Goal: Task Accomplishment & Management: Complete application form

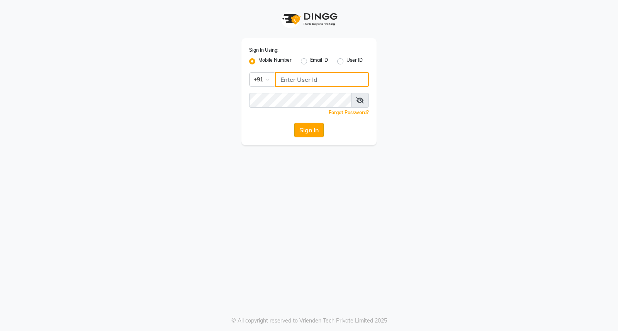
type input "8237339021"
click at [299, 132] on button "Sign In" at bounding box center [308, 130] width 29 height 15
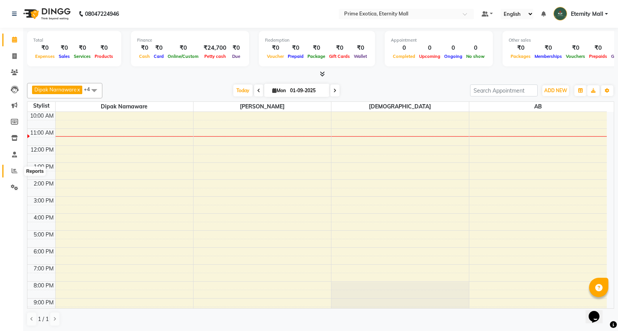
click at [20, 167] on span at bounding box center [15, 171] width 14 height 9
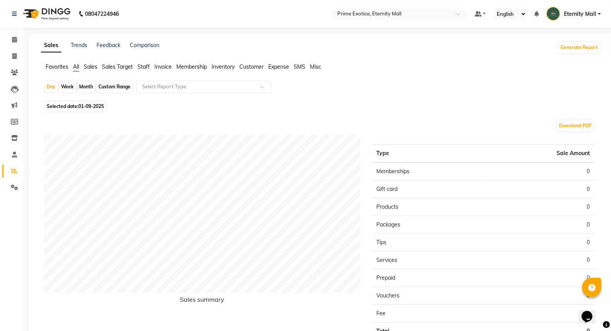
click at [58, 14] on img at bounding box center [46, 14] width 53 height 22
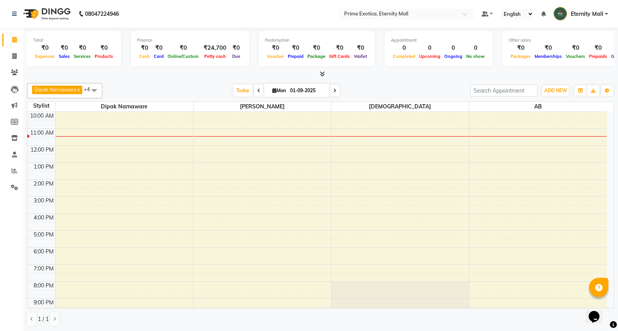
click at [257, 91] on icon at bounding box center [258, 90] width 3 height 5
type input "31-08-2025"
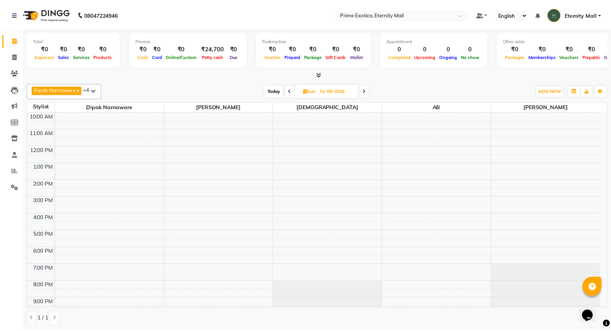
scroll to position [8, 0]
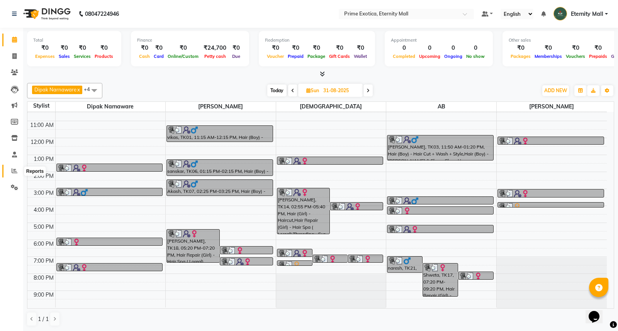
click at [12, 173] on icon at bounding box center [15, 171] width 6 height 6
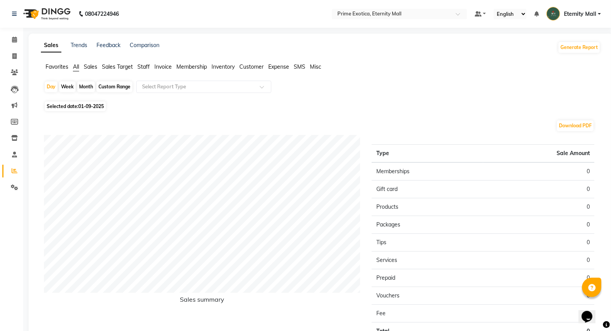
click at [95, 105] on span "01-09-2025" at bounding box center [90, 107] width 25 height 6
select select "9"
select select "2025"
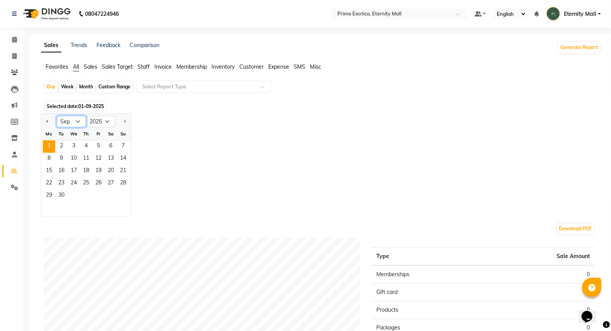
click at [76, 121] on select "Jan Feb Mar Apr May Jun [DATE] Aug Sep Oct Nov Dec" at bounding box center [71, 122] width 29 height 12
select select "8"
click at [57, 116] on select "Jan Feb Mar Apr May Jun [DATE] Aug Sep Oct Nov Dec" at bounding box center [71, 122] width 29 height 12
click at [121, 195] on span "31" at bounding box center [123, 196] width 12 height 12
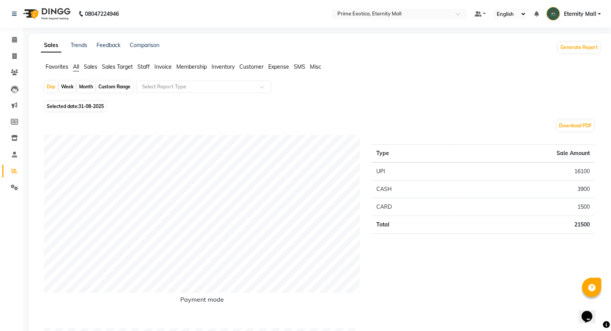
click at [53, 14] on img at bounding box center [46, 14] width 53 height 22
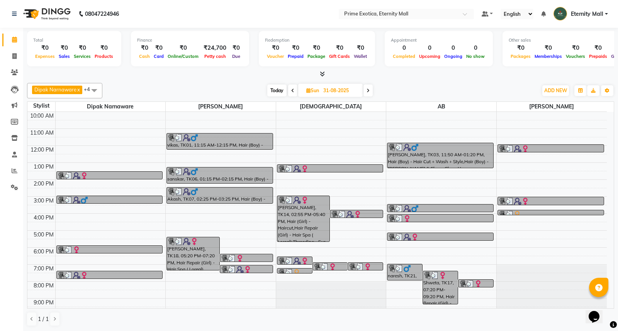
click at [367, 91] on icon at bounding box center [368, 90] width 3 height 5
type input "01-09-2025"
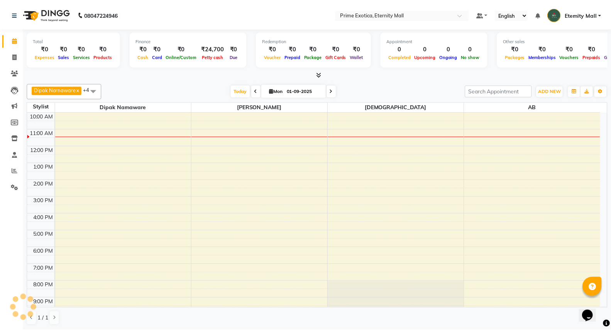
scroll to position [8, 0]
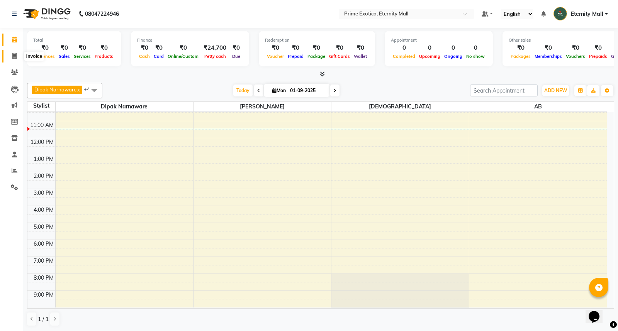
click at [16, 57] on icon at bounding box center [14, 56] width 4 height 6
select select "5774"
select select "service"
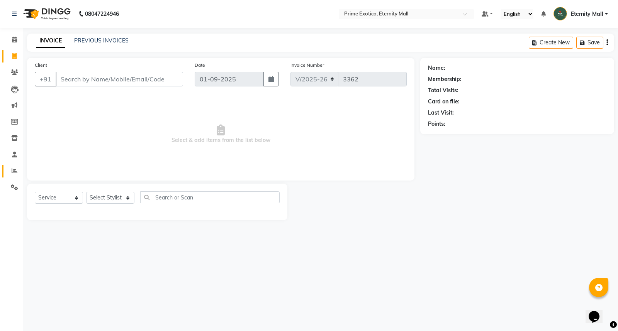
click at [15, 175] on span at bounding box center [15, 171] width 14 height 9
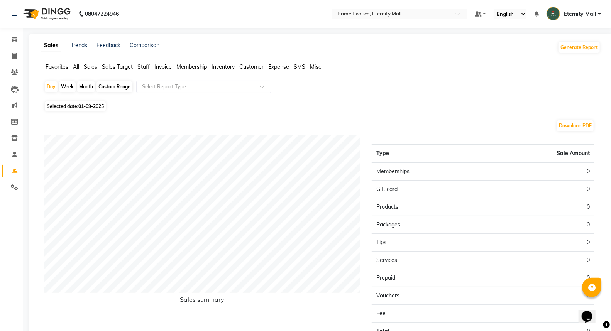
click at [88, 88] on div "Month" at bounding box center [86, 86] width 18 height 11
select select "9"
select select "2025"
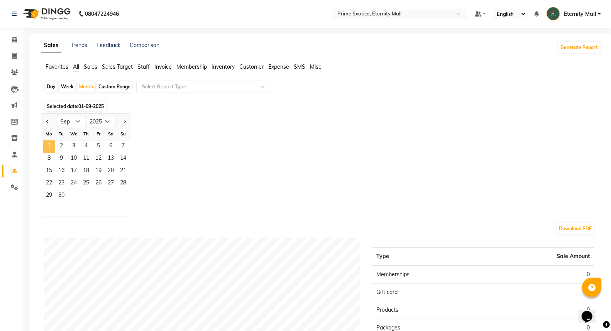
click at [52, 143] on span "1" at bounding box center [49, 147] width 12 height 12
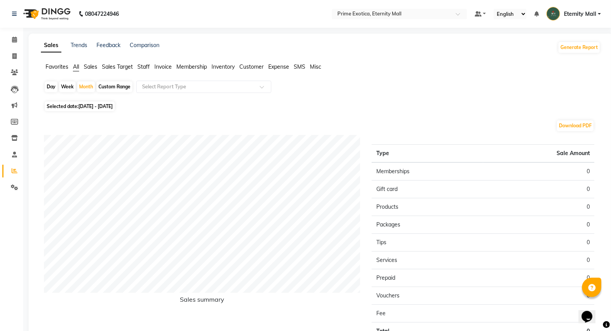
click at [63, 108] on span "Selected date: [DATE] - [DATE]" at bounding box center [80, 107] width 70 height 10
select select "9"
select select "2025"
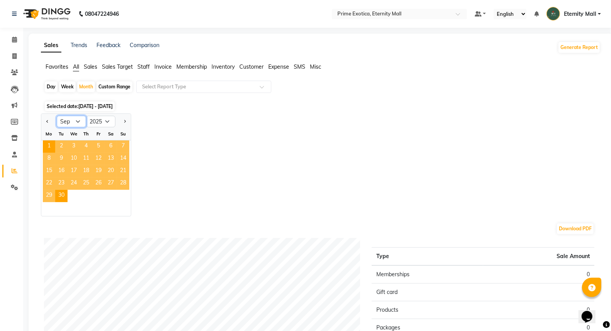
click at [80, 122] on select "Jan Feb Mar Apr May Jun [DATE] Aug Sep Oct Nov Dec" at bounding box center [71, 122] width 29 height 12
select select "8"
click at [57, 116] on select "Jan Feb Mar Apr May Jun [DATE] Aug Sep Oct Nov Dec" at bounding box center [71, 122] width 29 height 12
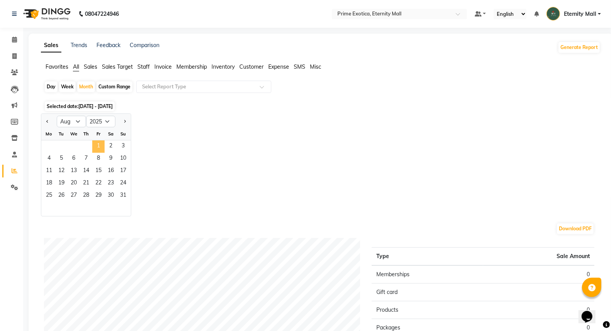
click at [100, 148] on span "1" at bounding box center [98, 147] width 12 height 12
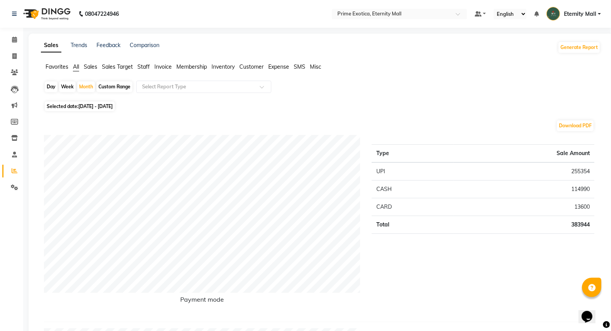
click at [140, 67] on span "Staff" at bounding box center [143, 66] width 12 height 7
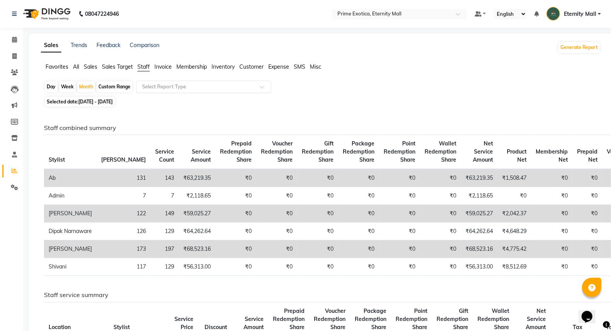
click at [153, 91] on div "Select Report Type" at bounding box center [203, 87] width 135 height 12
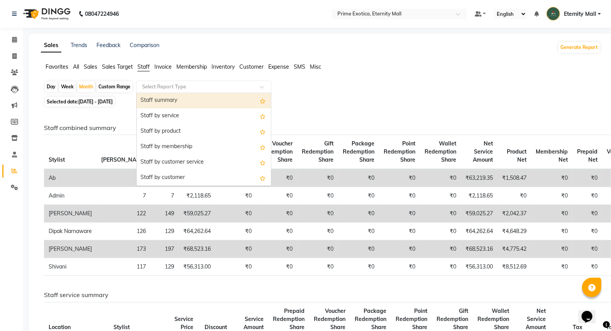
click at [155, 101] on div "Staff summary" at bounding box center [204, 100] width 134 height 15
select select "filtered_report"
select select "csv"
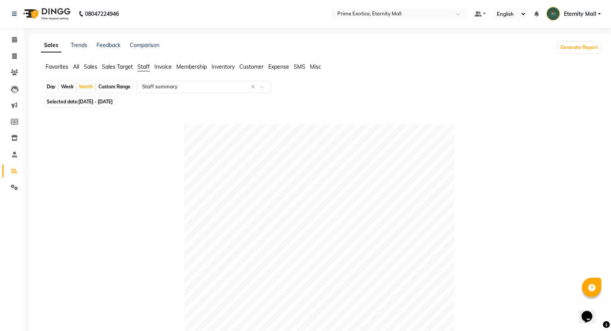
click at [53, 12] on img at bounding box center [46, 14] width 53 height 22
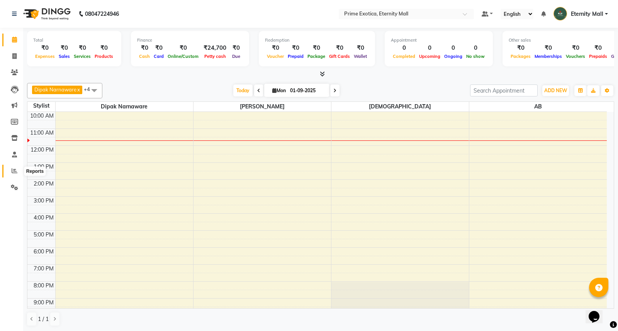
click at [14, 171] on icon at bounding box center [15, 171] width 6 height 6
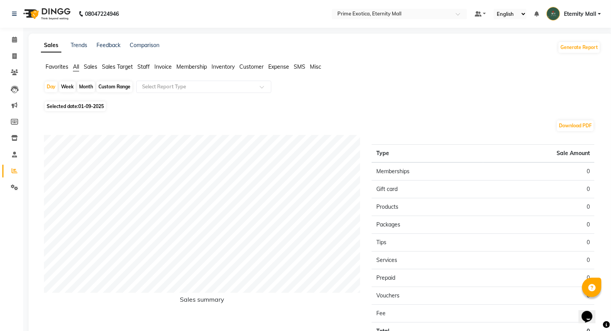
click at [81, 86] on div "Month" at bounding box center [86, 86] width 18 height 11
select select "9"
select select "2025"
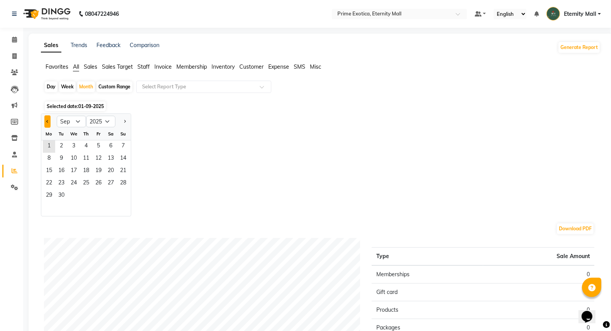
click at [46, 120] on button "Previous month" at bounding box center [47, 121] width 6 height 12
select select "8"
click at [95, 144] on span "1" at bounding box center [98, 147] width 12 height 12
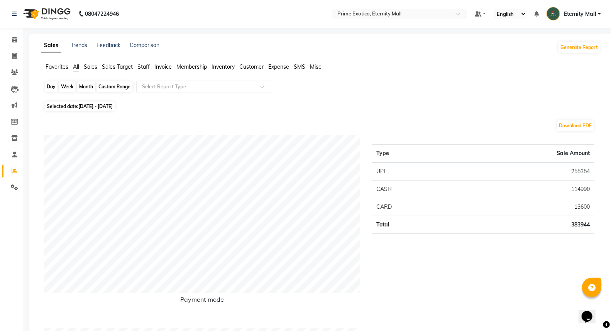
click at [83, 88] on div "Month" at bounding box center [86, 86] width 18 height 11
select select "8"
select select "2025"
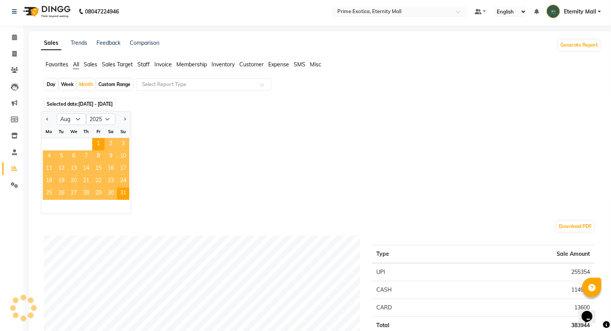
scroll to position [43, 0]
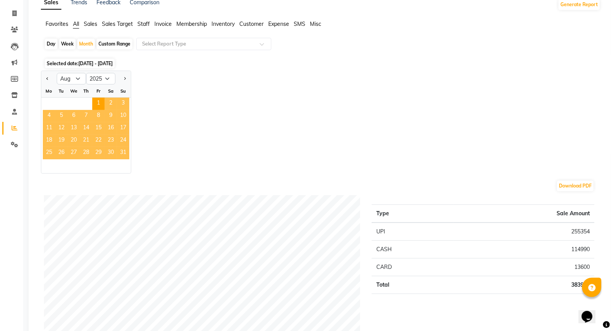
click at [124, 151] on span "31" at bounding box center [123, 153] width 12 height 12
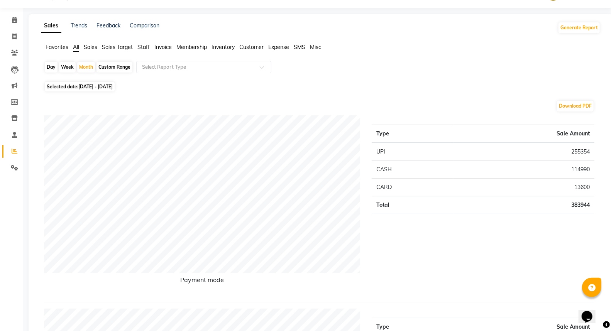
scroll to position [0, 0]
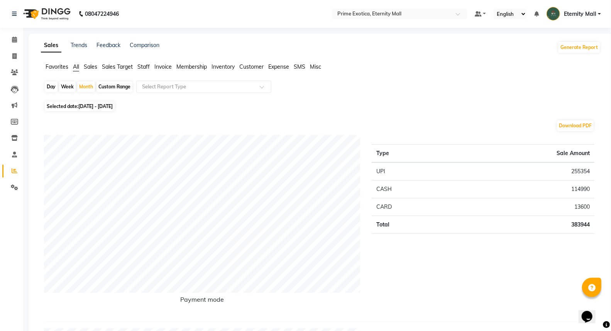
click at [49, 88] on div "Day" at bounding box center [51, 86] width 13 height 11
select select "8"
select select "2025"
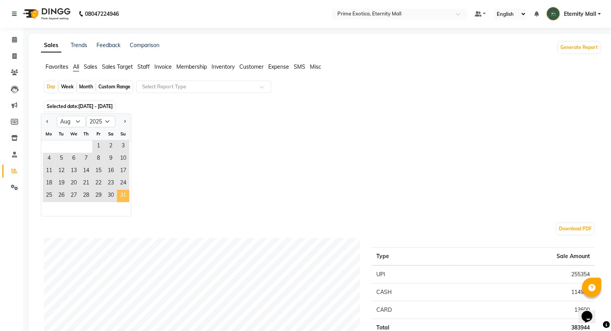
click at [125, 193] on span "31" at bounding box center [123, 196] width 12 height 12
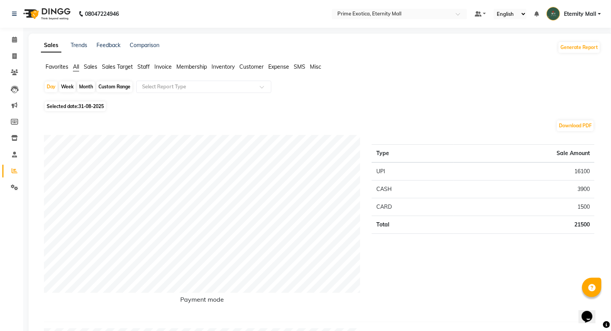
click at [81, 105] on span "31-08-2025" at bounding box center [90, 107] width 25 height 6
select select "8"
select select "2025"
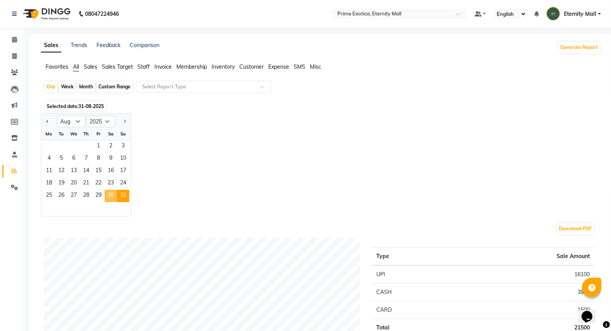
click at [109, 192] on span "30" at bounding box center [111, 196] width 12 height 12
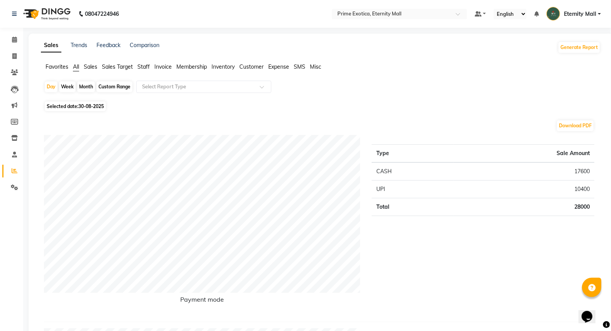
click at [81, 86] on div "Month" at bounding box center [86, 86] width 18 height 11
select select "8"
select select "2025"
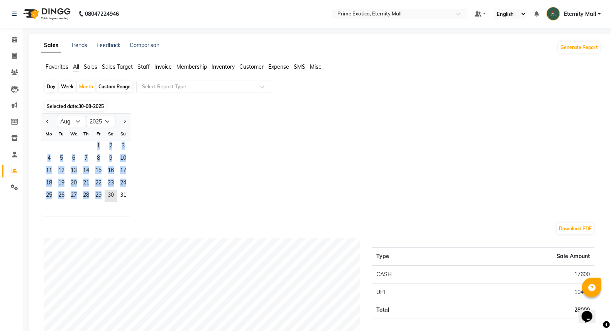
drag, startPoint x: 106, startPoint y: 195, endPoint x: 80, endPoint y: 146, distance: 55.6
click at [80, 146] on ngb-datepicker-month "Mo Tu We Th Fr Sa Su 1 2 3 4 5 6 7 8 9 10 11 12 13 14 15 16 17 18 19 20 21 22 2…" at bounding box center [86, 172] width 90 height 88
click at [15, 39] on icon at bounding box center [14, 40] width 5 height 6
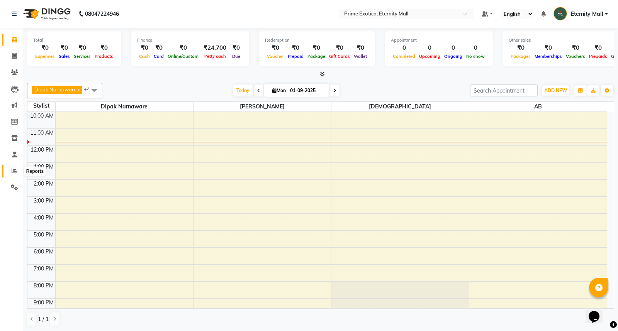
click at [13, 171] on icon at bounding box center [15, 171] width 6 height 6
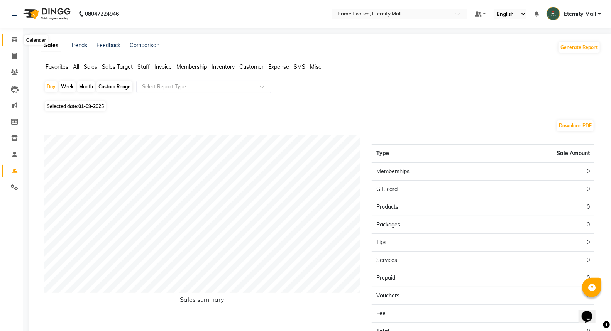
click at [16, 39] on icon at bounding box center [14, 40] width 5 height 6
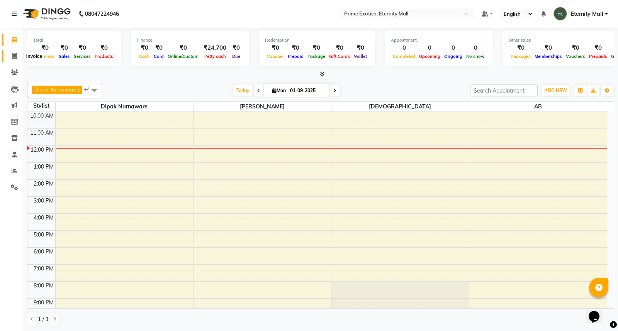
click at [17, 55] on span at bounding box center [15, 56] width 14 height 9
select select "service"
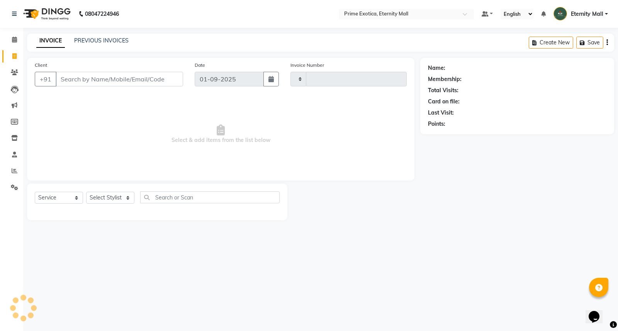
type input "3362"
select select "5774"
click at [109, 192] on select "Select Stylist" at bounding box center [110, 198] width 48 height 12
click at [110, 203] on select "Select Stylist" at bounding box center [110, 198] width 48 height 12
click at [110, 198] on select "Select Stylist AB ADMIN ajay vikram lakshane [PERSON_NAME] [PERSON_NAME] [PERSO…" at bounding box center [110, 198] width 48 height 12
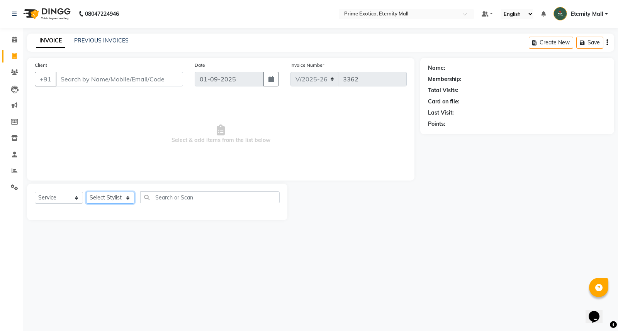
click at [110, 198] on select "Select Stylist AB ADMIN ajay vikram lakshane [PERSON_NAME] [PERSON_NAME] [PERSO…" at bounding box center [110, 198] width 48 height 12
select select "66179"
click at [86, 192] on select "Select Stylist AB ADMIN ajay vikram lakshane [PERSON_NAME] [PERSON_NAME] [PERSO…" at bounding box center [110, 198] width 48 height 12
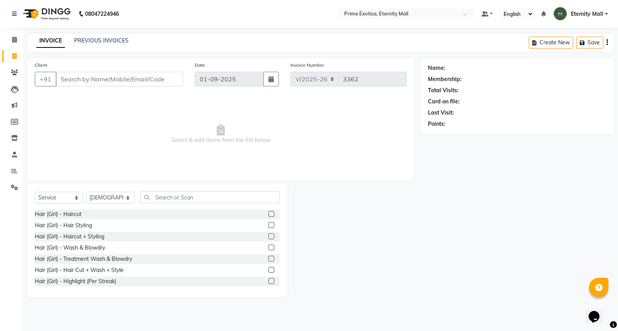
click at [268, 238] on label at bounding box center [271, 237] width 6 height 6
click at [268, 238] on input "checkbox" at bounding box center [270, 236] width 5 height 5
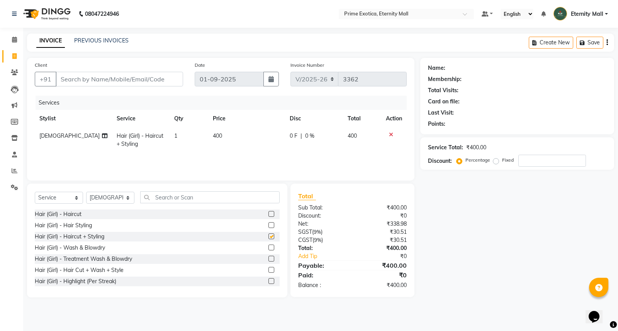
checkbox input "false"
click at [209, 135] on td "400" at bounding box center [246, 139] width 77 height 25
select select "66179"
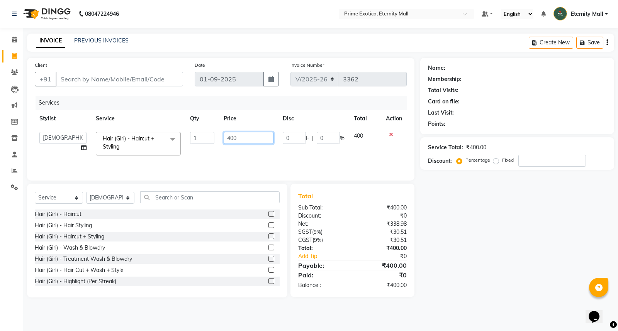
click at [231, 140] on input "400" at bounding box center [249, 138] width 50 height 12
type input "500"
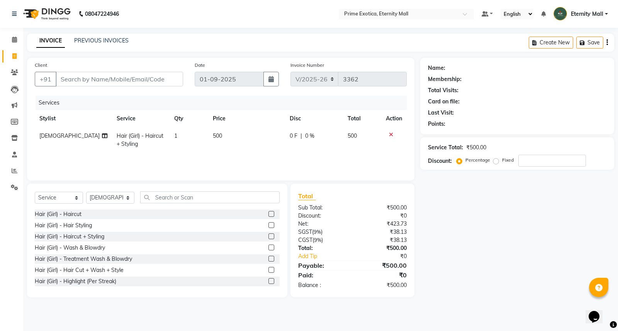
click at [254, 156] on div "Services Stylist Service Qty Price Disc Total Action [PERSON_NAME] Hair (Girl) …" at bounding box center [221, 134] width 372 height 77
click at [151, 82] on input "Client" at bounding box center [119, 79] width 127 height 15
click at [95, 72] on input "Client" at bounding box center [119, 79] width 127 height 15
type input "9"
type input "0"
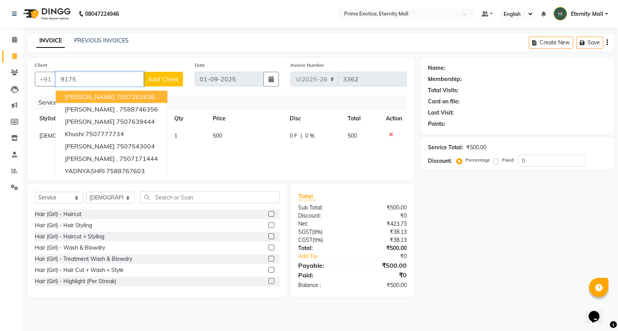
click at [95, 72] on input "9175" at bounding box center [100, 79] width 88 height 15
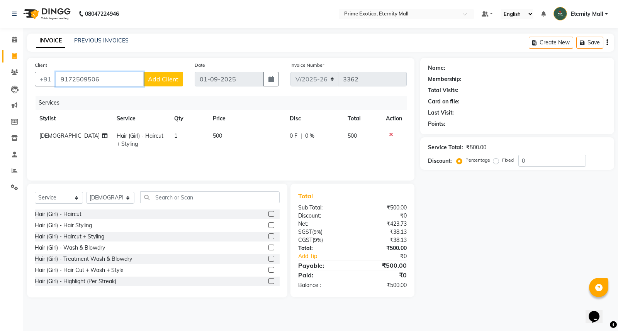
type input "9172509506"
click at [161, 77] on span "Add Client" at bounding box center [163, 79] width 31 height 8
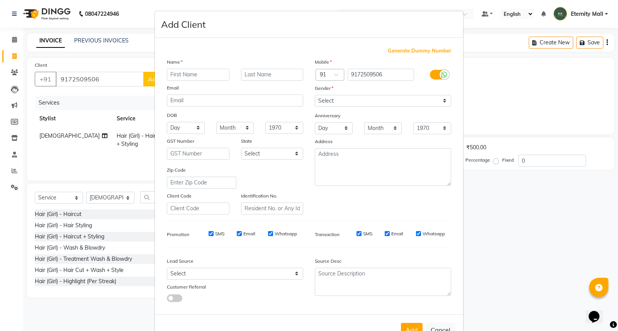
click at [171, 72] on input "text" at bounding box center [198, 75] width 63 height 12
type input "Kunal"
click at [316, 95] on select "Select [DEMOGRAPHIC_DATA] [DEMOGRAPHIC_DATA] Other Prefer Not To Say" at bounding box center [383, 101] width 136 height 12
click at [315, 95] on select "Select [DEMOGRAPHIC_DATA] [DEMOGRAPHIC_DATA] Other Prefer Not To Say" at bounding box center [383, 101] width 136 height 12
click at [331, 107] on div "Mobile Country Code × 91 9172509506 Gender Select [DEMOGRAPHIC_DATA] [DEMOGRAPH…" at bounding box center [383, 136] width 148 height 157
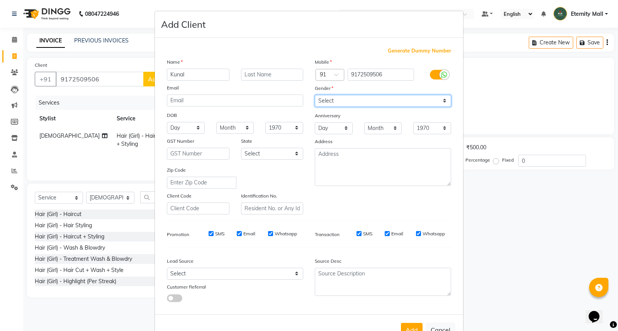
click at [348, 102] on select "Select [DEMOGRAPHIC_DATA] [DEMOGRAPHIC_DATA] Other Prefer Not To Say" at bounding box center [383, 101] width 136 height 12
select select "[DEMOGRAPHIC_DATA]"
click at [315, 95] on select "Select [DEMOGRAPHIC_DATA] [DEMOGRAPHIC_DATA] Other Prefer Not To Say" at bounding box center [383, 101] width 136 height 12
click at [407, 329] on button "Add" at bounding box center [412, 330] width 22 height 14
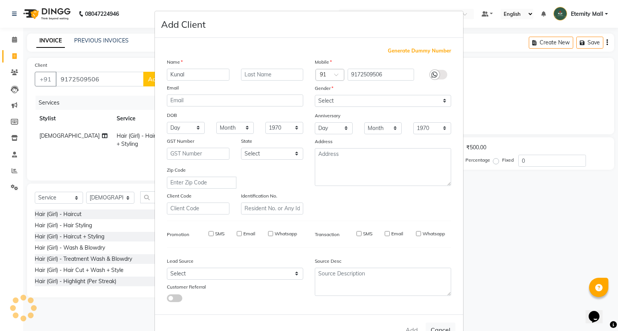
select select
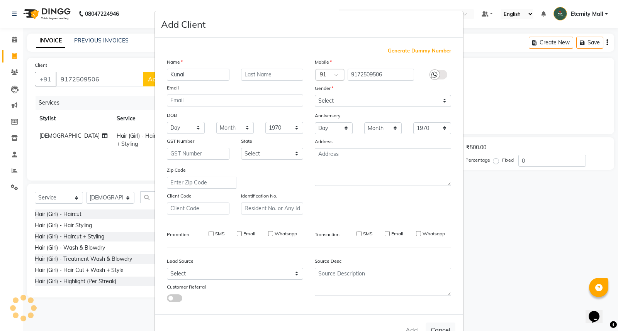
select select
checkbox input "false"
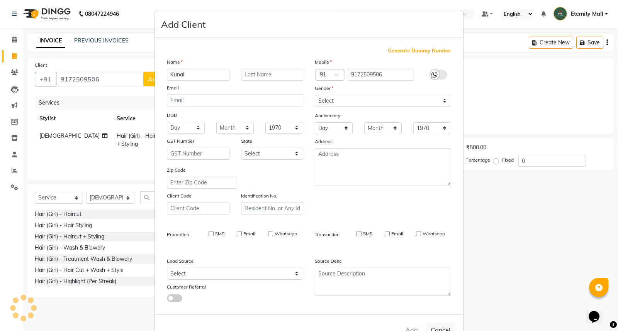
checkbox input "false"
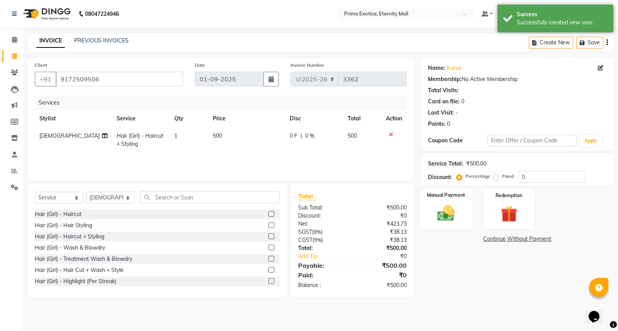
click at [465, 193] on label "Manual Payment" at bounding box center [446, 195] width 39 height 7
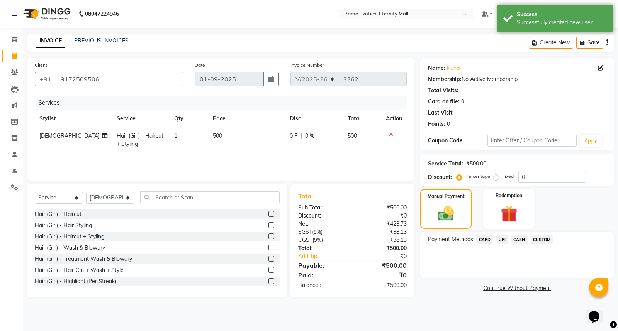
click at [497, 239] on span "UPI" at bounding box center [502, 239] width 12 height 9
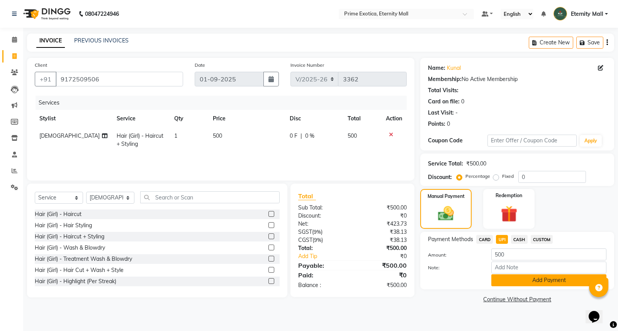
click at [542, 280] on button "Add Payment" at bounding box center [548, 281] width 115 height 12
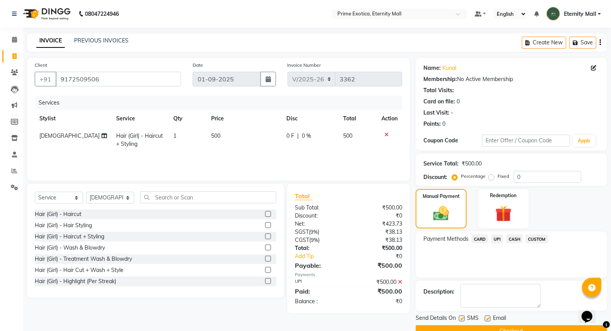
click at [544, 318] on div "Send Details On SMS Email" at bounding box center [512, 319] width 192 height 10
click at [541, 329] on button "Checkout" at bounding box center [512, 332] width 192 height 12
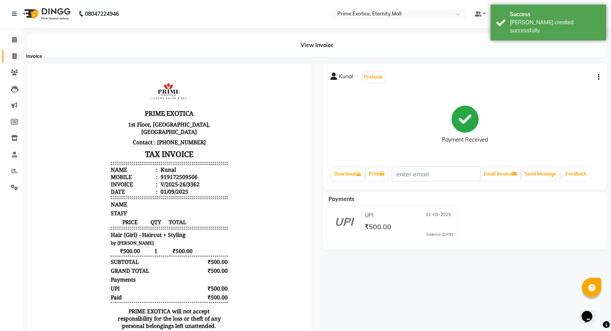
click at [9, 59] on span at bounding box center [15, 56] width 14 height 9
select select "service"
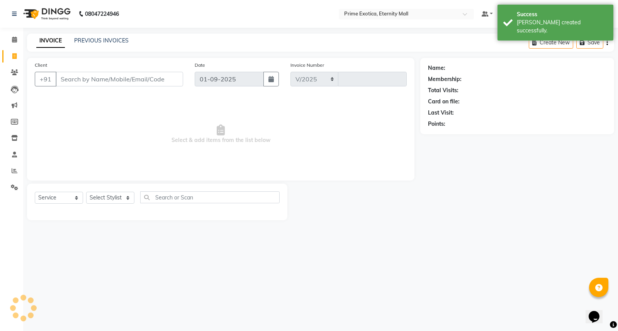
select select "5774"
type input "3363"
click at [95, 80] on input "Client" at bounding box center [119, 79] width 127 height 15
click at [105, 197] on select "Select Stylist AB ADMIN ajay vikram lakshane [PERSON_NAME] [PERSON_NAME] [PERSO…" at bounding box center [110, 198] width 48 height 12
select select "66509"
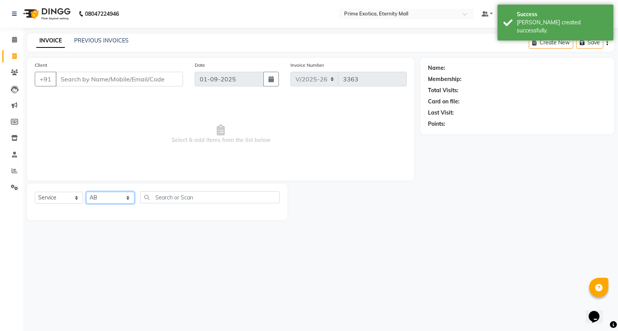
click at [86, 192] on select "Select Stylist AB ADMIN ajay vikram lakshane [PERSON_NAME] [PERSON_NAME] [PERSO…" at bounding box center [110, 198] width 48 height 12
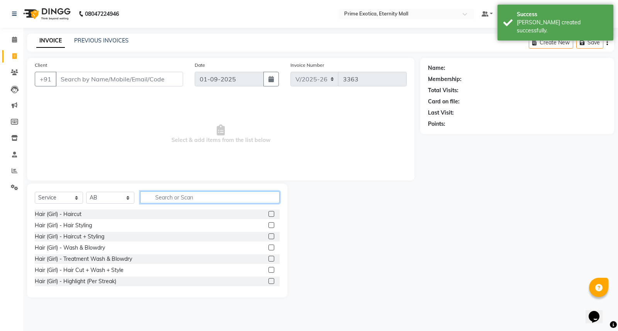
click at [184, 192] on input "text" at bounding box center [209, 198] width 139 height 12
click at [268, 214] on label at bounding box center [271, 214] width 6 height 6
click at [268, 214] on input "checkbox" at bounding box center [270, 214] width 5 height 5
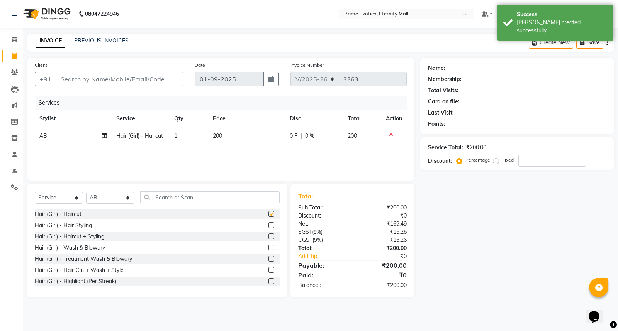
checkbox input "false"
click at [212, 136] on td "200" at bounding box center [246, 135] width 77 height 17
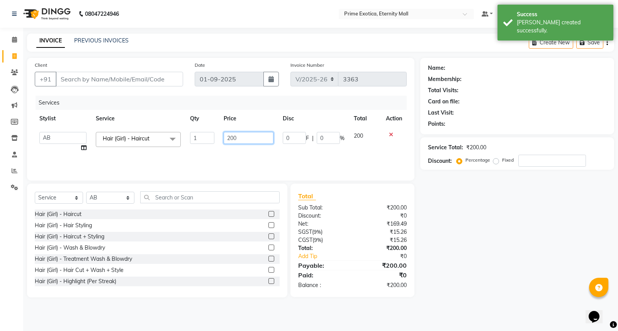
click at [229, 138] on input "200" at bounding box center [249, 138] width 50 height 12
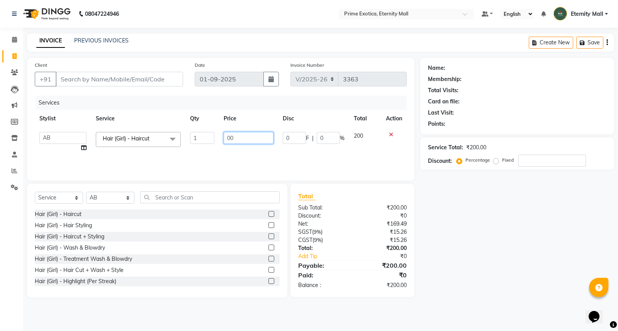
type input "300"
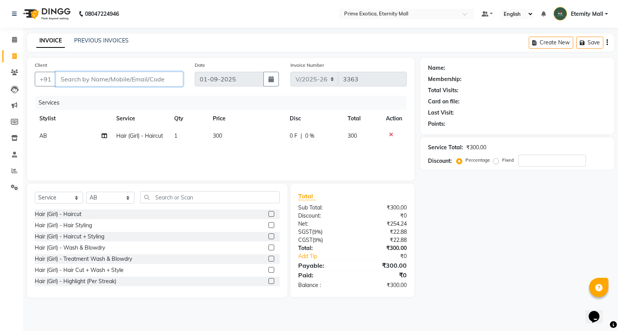
click at [163, 72] on input "Client" at bounding box center [119, 79] width 127 height 15
click at [156, 82] on input "Client" at bounding box center [119, 79] width 127 height 15
type input "9"
type input "0"
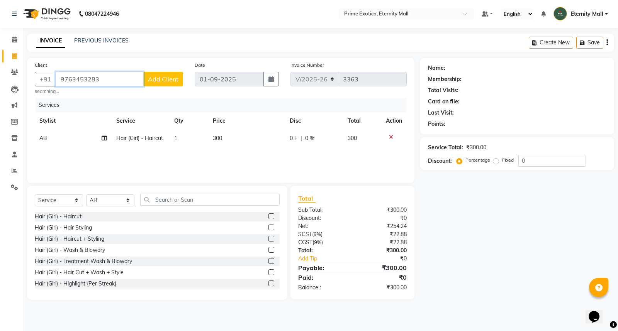
type input "9763453283"
click at [156, 82] on span "Add Client" at bounding box center [163, 79] width 31 height 8
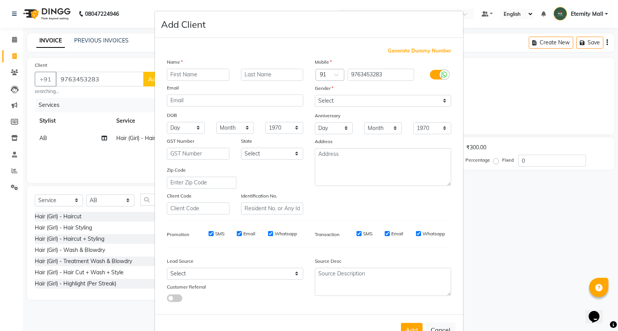
click at [195, 74] on input "text" at bounding box center [198, 75] width 63 height 12
type input "Minal"
click at [317, 100] on select "Select [DEMOGRAPHIC_DATA] [DEMOGRAPHIC_DATA] Other Prefer Not To Say" at bounding box center [383, 101] width 136 height 12
select select "other"
click at [315, 95] on select "Select [DEMOGRAPHIC_DATA] [DEMOGRAPHIC_DATA] Other Prefer Not To Say" at bounding box center [383, 101] width 136 height 12
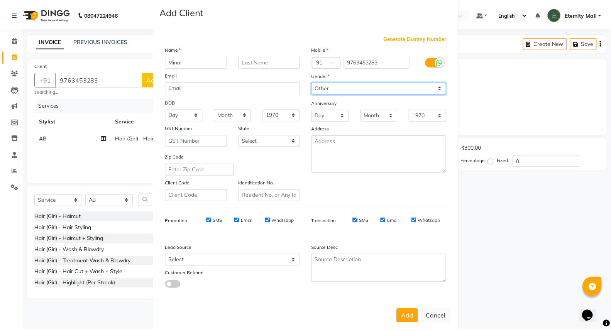
scroll to position [25, 0]
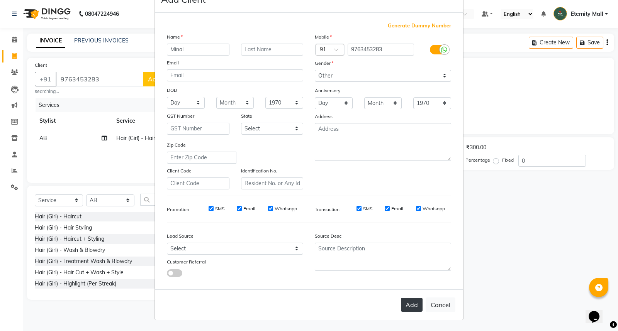
click at [406, 300] on button "Add" at bounding box center [412, 305] width 22 height 14
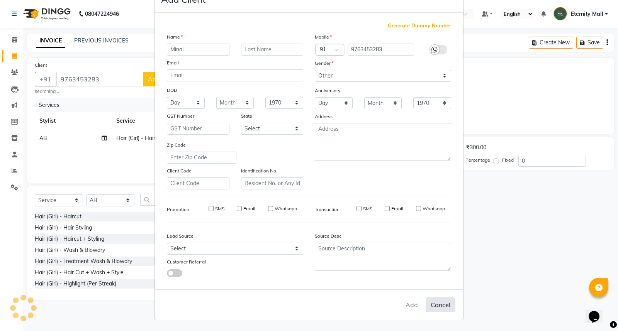
select select
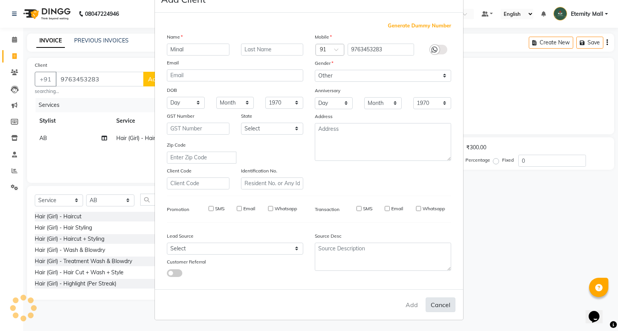
select select
checkbox input "false"
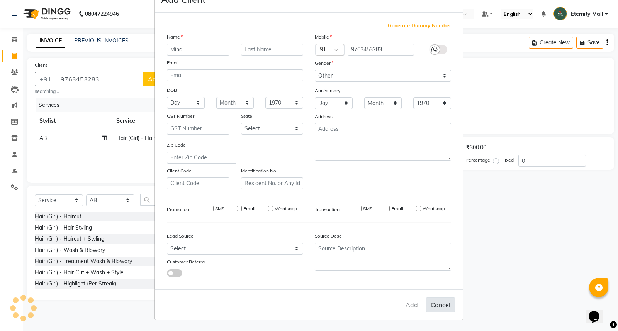
checkbox input "false"
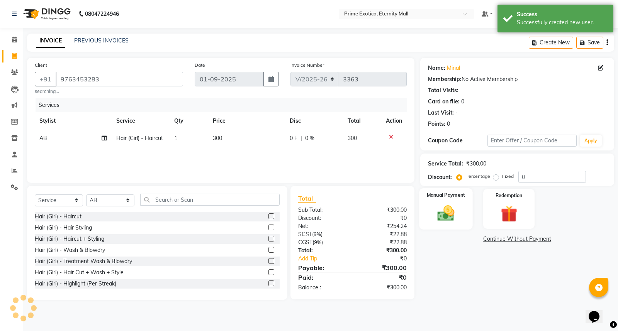
click at [460, 213] on div "Manual Payment" at bounding box center [445, 208] width 53 height 41
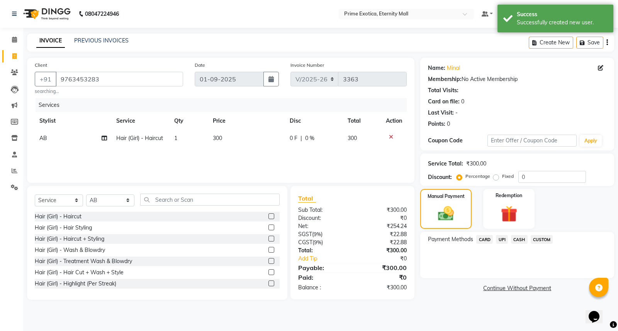
click at [499, 241] on span "UPI" at bounding box center [502, 239] width 12 height 9
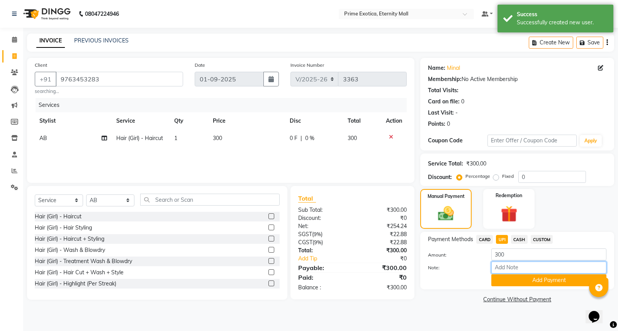
click at [509, 273] on input "Note:" at bounding box center [548, 268] width 115 height 12
click at [509, 280] on button "Add Payment" at bounding box center [548, 281] width 115 height 12
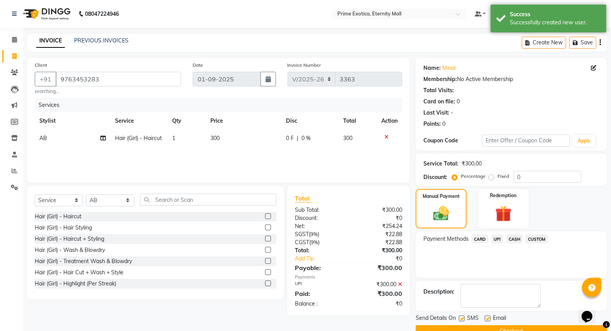
scroll to position [17, 0]
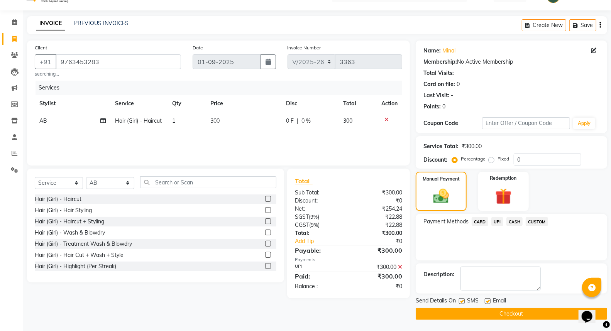
click at [531, 318] on button "Checkout" at bounding box center [512, 314] width 192 height 12
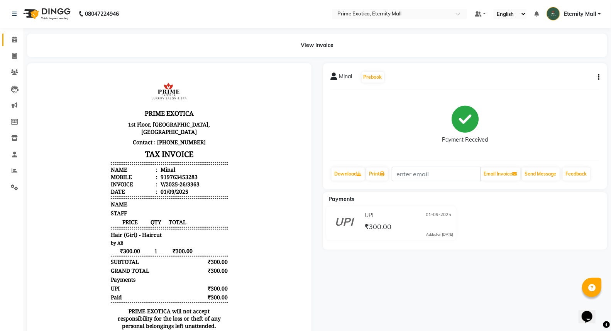
click at [17, 45] on link "Calendar" at bounding box center [11, 40] width 19 height 13
